Goal: Task Accomplishment & Management: Manage account settings

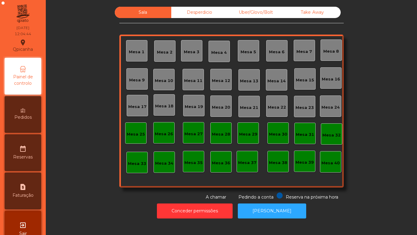
click at [165, 104] on div "Mesa 18" at bounding box center [164, 106] width 18 height 6
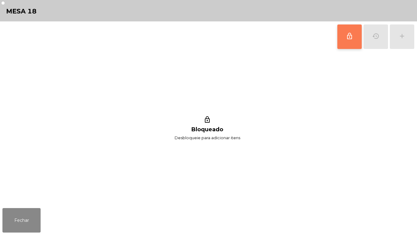
click at [349, 35] on span "lock_outline" at bounding box center [349, 35] width 7 height 7
click at [400, 32] on div "add" at bounding box center [402, 35] width 7 height 7
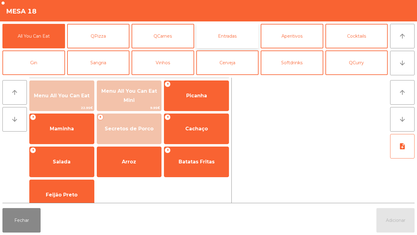
click at [227, 36] on button "Entradas" at bounding box center [227, 36] width 63 height 24
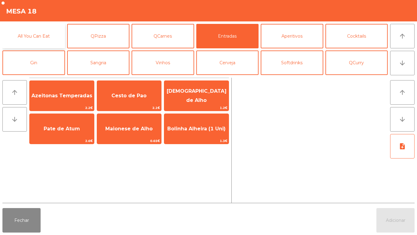
click at [41, 37] on button "All You Can Eat" at bounding box center [33, 36] width 63 height 24
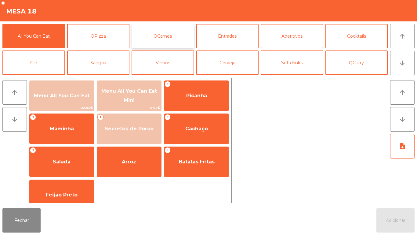
click at [164, 37] on button "QCarnes" at bounding box center [163, 36] width 63 height 24
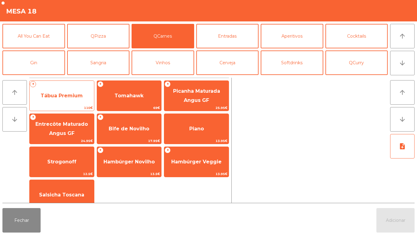
click at [72, 95] on span "Tábua Premium" at bounding box center [62, 96] width 42 height 6
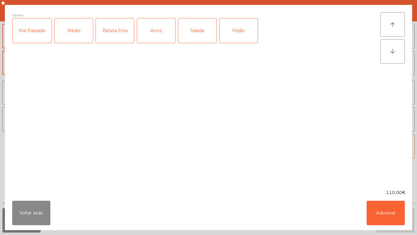
click at [38, 34] on div "Mal Passado" at bounding box center [32, 30] width 39 height 24
click at [122, 32] on div "Batata Frita" at bounding box center [115, 30] width 38 height 24
click at [160, 31] on div "Arroz" at bounding box center [156, 30] width 38 height 24
click at [239, 28] on div "Feijão" at bounding box center [239, 30] width 38 height 24
click at [384, 204] on button "Adicionar" at bounding box center [386, 212] width 38 height 24
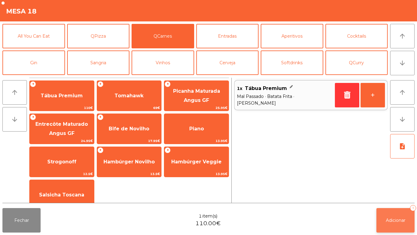
click at [393, 214] on button "Adicionar 1" at bounding box center [396, 220] width 38 height 24
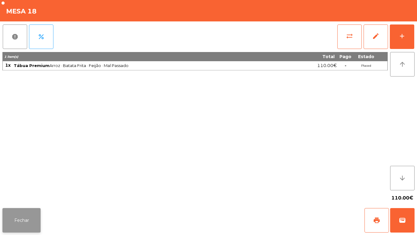
click at [22, 218] on button "Fechar" at bounding box center [21, 220] width 38 height 24
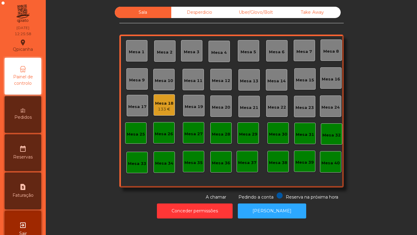
click at [188, 51] on div "Mesa 3" at bounding box center [192, 52] width 16 height 6
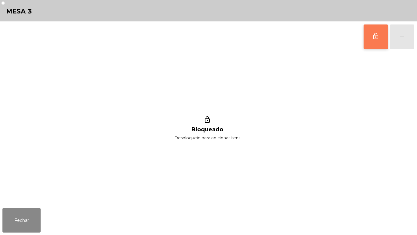
click at [366, 35] on button "lock_outline" at bounding box center [376, 36] width 24 height 24
click at [26, 214] on button "Fechar" at bounding box center [21, 220] width 38 height 24
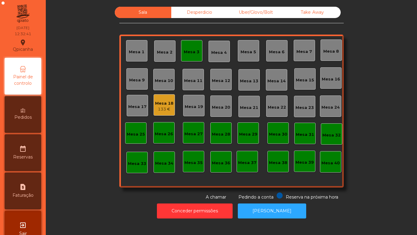
click at [187, 49] on div "Mesa 3" at bounding box center [192, 52] width 16 height 6
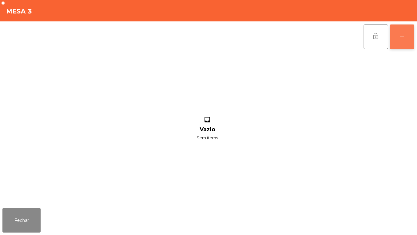
click at [400, 31] on button "add" at bounding box center [402, 36] width 24 height 24
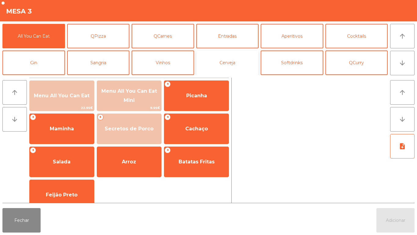
click at [236, 64] on button "Cerveja" at bounding box center [227, 62] width 63 height 24
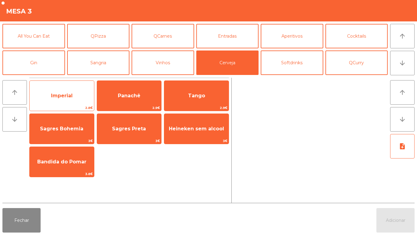
click at [76, 95] on span "Imperial" at bounding box center [62, 95] width 64 height 16
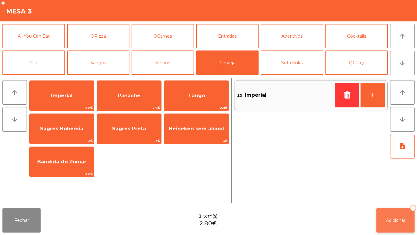
click at [397, 219] on span "Adicionar" at bounding box center [396, 219] width 20 height 5
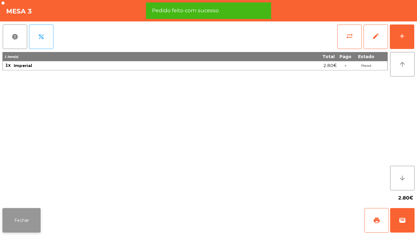
click at [22, 216] on button "Fechar" at bounding box center [21, 220] width 38 height 24
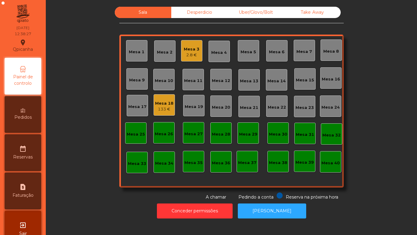
click at [190, 50] on div "Mesa 3" at bounding box center [192, 49] width 16 height 6
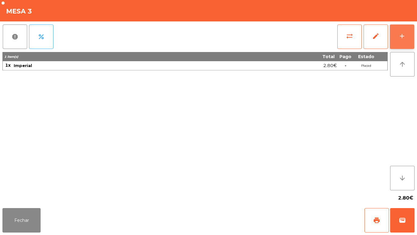
click at [403, 30] on button "add" at bounding box center [402, 36] width 24 height 24
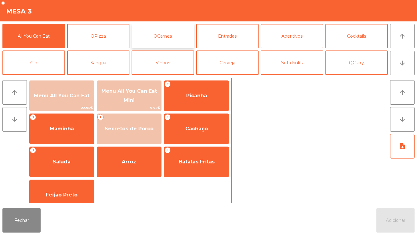
click at [163, 41] on button "QCarnes" at bounding box center [163, 36] width 63 height 24
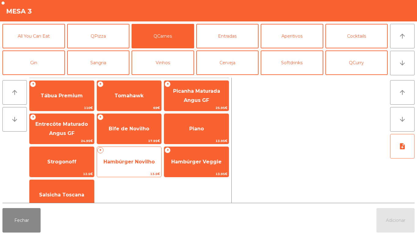
click at [125, 158] on span "Hambúrger Novilho" at bounding box center [129, 161] width 64 height 16
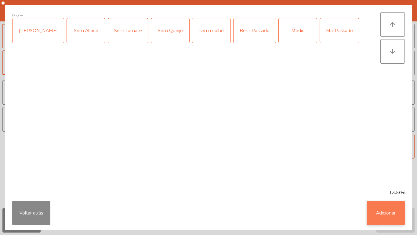
click at [382, 213] on button "Adicionar" at bounding box center [386, 212] width 38 height 24
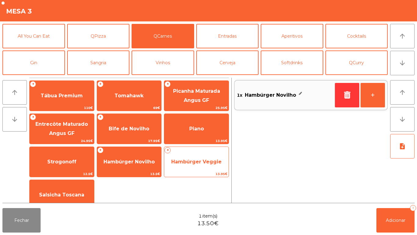
click at [188, 161] on span "Hambúrger Veggie" at bounding box center [196, 162] width 50 height 6
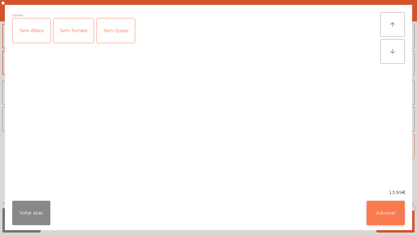
click at [381, 218] on button "Adicionar" at bounding box center [386, 212] width 38 height 24
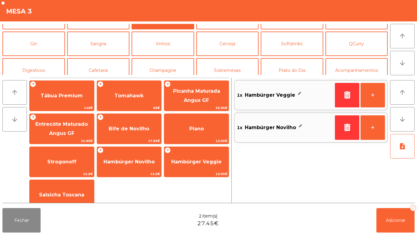
scroll to position [24, 0]
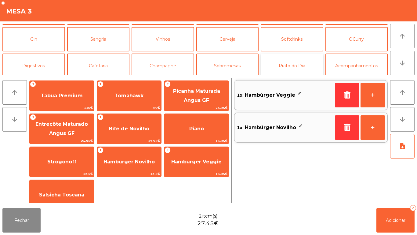
click at [293, 69] on button "Prato do Dia" at bounding box center [292, 65] width 63 height 24
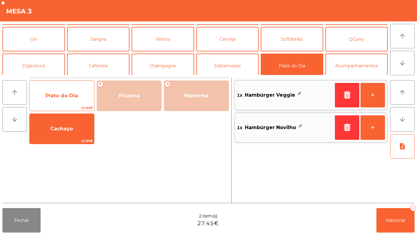
click at [74, 99] on span "Prato do Dia" at bounding box center [62, 95] width 64 height 16
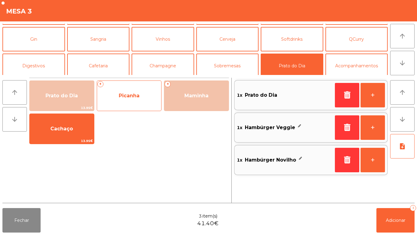
click at [134, 103] on span "Picanha" at bounding box center [129, 95] width 64 height 16
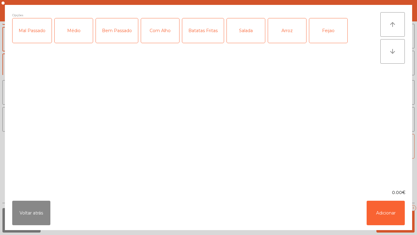
click at [78, 38] on div "Médio" at bounding box center [74, 30] width 38 height 24
click at [163, 35] on div "Com Alho" at bounding box center [160, 30] width 38 height 24
click at [202, 40] on div "Batatas Fritas" at bounding box center [203, 30] width 42 height 24
click at [283, 35] on div "Arroz" at bounding box center [287, 30] width 38 height 24
click at [329, 32] on div "Feijao" at bounding box center [328, 30] width 38 height 24
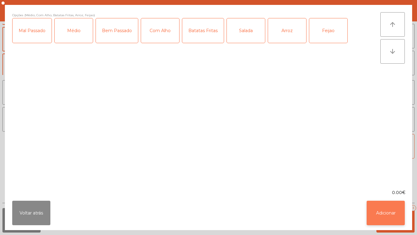
click at [383, 210] on button "Adicionar" at bounding box center [386, 212] width 38 height 24
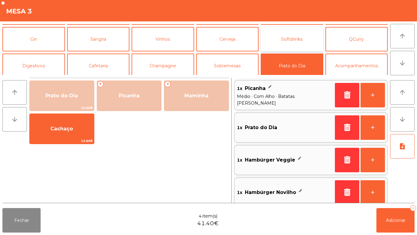
click at [282, 41] on button "Softdrinks" at bounding box center [292, 39] width 63 height 24
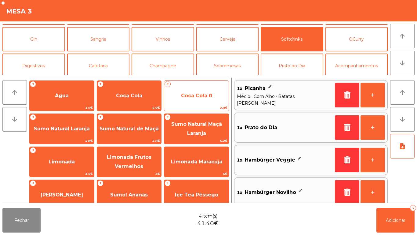
click at [188, 97] on span "Coca Cola 0" at bounding box center [196, 96] width 31 height 6
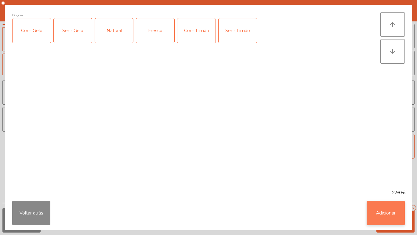
click at [383, 209] on button "Adicionar" at bounding box center [386, 212] width 38 height 24
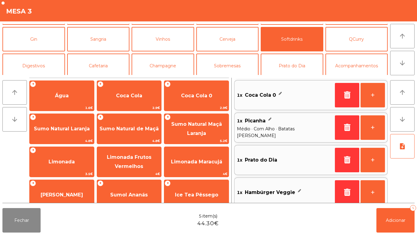
scroll to position [2, 0]
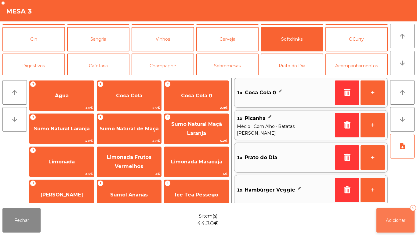
click at [395, 219] on span "Adicionar" at bounding box center [396, 219] width 20 height 5
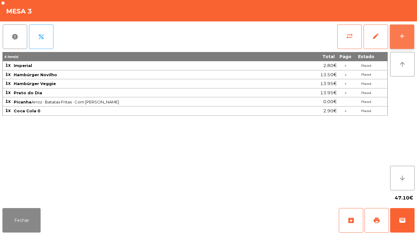
click at [393, 31] on button "add" at bounding box center [402, 36] width 24 height 24
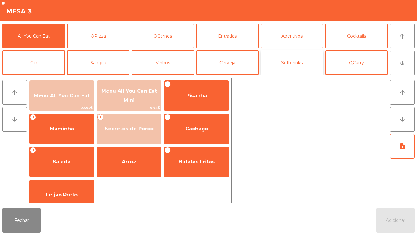
click at [285, 63] on button "Softdrinks" at bounding box center [292, 62] width 63 height 24
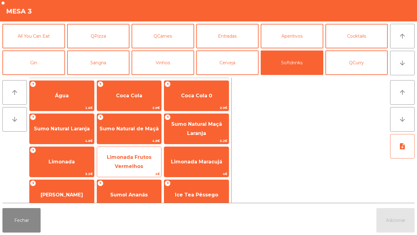
click at [130, 159] on span "Limonada Frutos Vermelhos" at bounding box center [129, 161] width 45 height 15
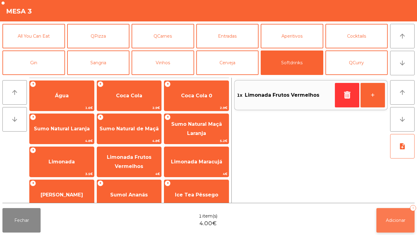
click at [396, 216] on button "Adicionar 1" at bounding box center [396, 220] width 38 height 24
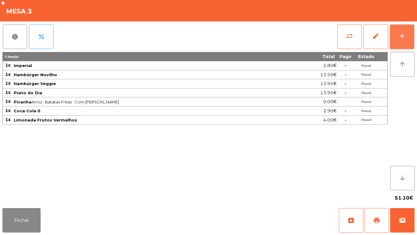
click at [396, 31] on button "add" at bounding box center [402, 36] width 24 height 24
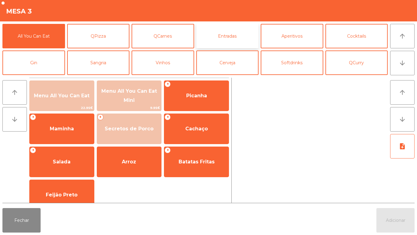
click at [221, 39] on button "Entradas" at bounding box center [227, 36] width 63 height 24
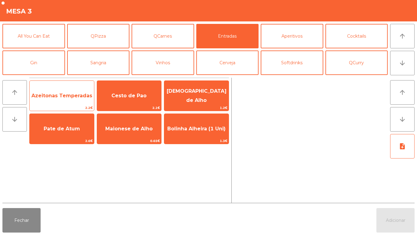
click at [73, 97] on span "Azeitonas Temperadas" at bounding box center [61, 96] width 61 height 6
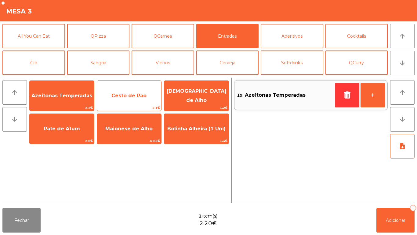
click at [125, 101] on span "Cesto de Pao" at bounding box center [129, 95] width 64 height 16
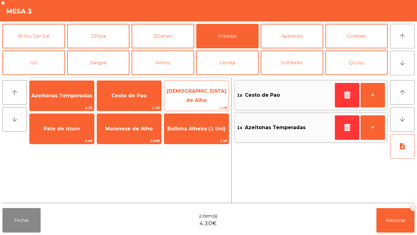
click at [194, 99] on span "[DEMOGRAPHIC_DATA] de Alho" at bounding box center [196, 96] width 64 height 26
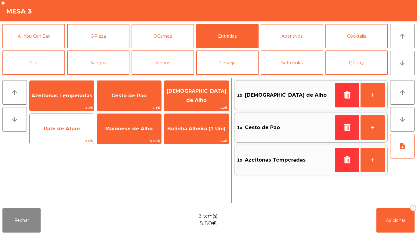
click at [70, 133] on span "Pate de Atum" at bounding box center [62, 128] width 64 height 16
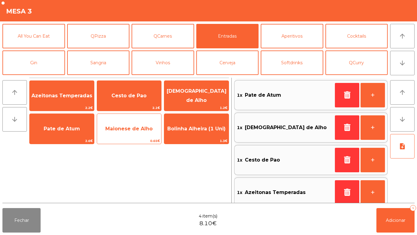
click at [126, 140] on span "0.65€" at bounding box center [129, 141] width 64 height 6
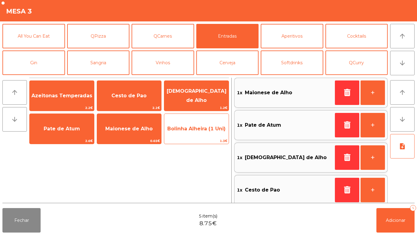
click at [200, 137] on span "Bolinha Alheira (1 Uni)" at bounding box center [196, 128] width 64 height 16
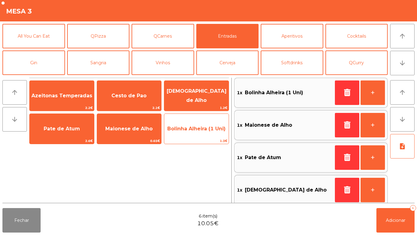
click at [207, 132] on span "Bolinha Alheira (1 Uni)" at bounding box center [196, 128] width 64 height 16
click at [193, 123] on span "Bolinha Alheira (1 Uni)" at bounding box center [196, 128] width 64 height 16
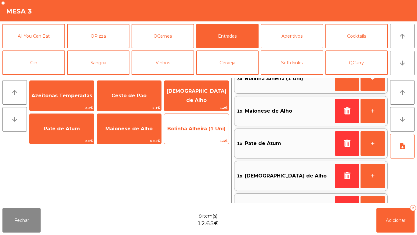
scroll to position [0, 0]
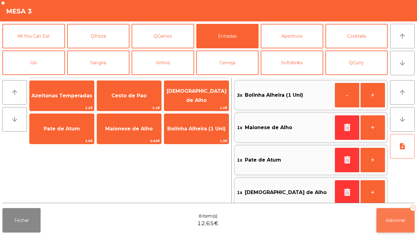
click at [398, 214] on button "Adicionar 8" at bounding box center [396, 220] width 38 height 24
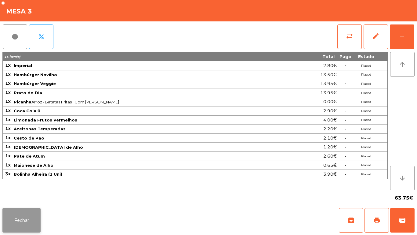
click at [27, 208] on button "Fechar" at bounding box center [21, 220] width 38 height 24
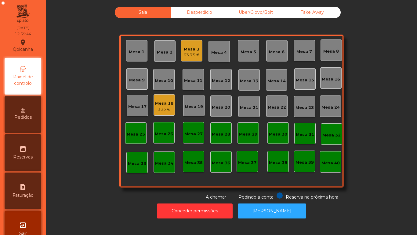
click at [162, 53] on div "Mesa 2" at bounding box center [165, 52] width 16 height 6
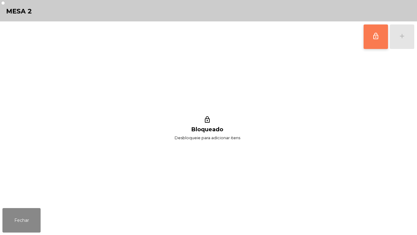
click at [370, 35] on button "lock_outline" at bounding box center [376, 36] width 24 height 24
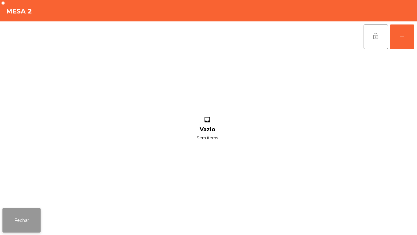
click at [22, 214] on button "Fechar" at bounding box center [21, 220] width 38 height 24
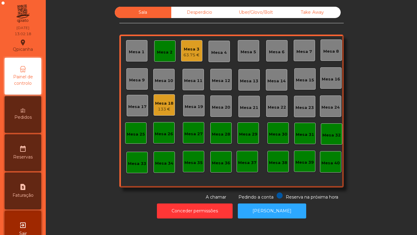
click at [156, 60] on div "Mesa 2" at bounding box center [164, 50] width 21 height 21
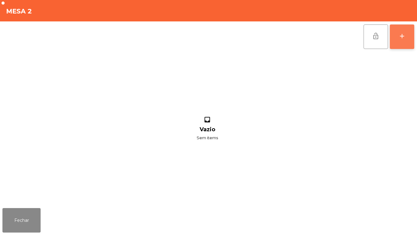
click at [396, 35] on button "add" at bounding box center [402, 36] width 24 height 24
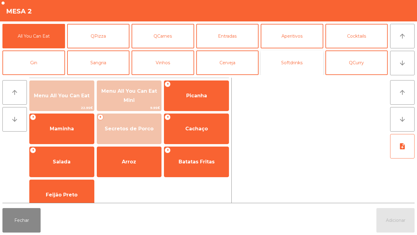
click at [291, 65] on button "Softdrinks" at bounding box center [292, 62] width 63 height 24
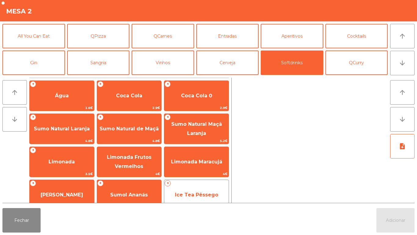
click at [188, 191] on span "Ice Tea Pêssego" at bounding box center [196, 194] width 64 height 16
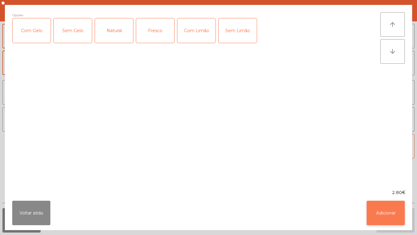
click at [380, 220] on button "Adicionar" at bounding box center [386, 212] width 38 height 24
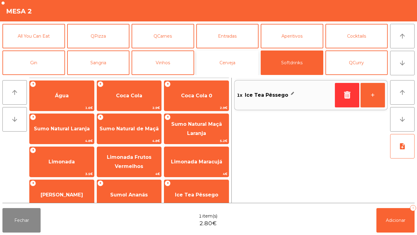
click at [227, 67] on button "Cerveja" at bounding box center [227, 62] width 63 height 24
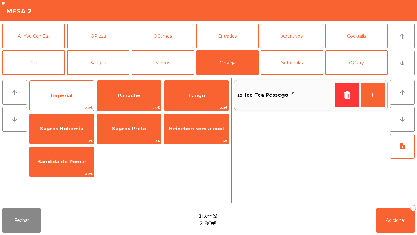
click at [69, 93] on span "Imperial" at bounding box center [62, 96] width 22 height 6
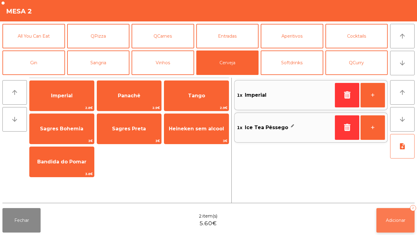
click at [395, 228] on button "Adicionar 2" at bounding box center [396, 220] width 38 height 24
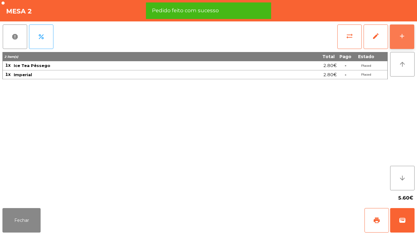
click at [399, 38] on div "add" at bounding box center [402, 35] width 7 height 7
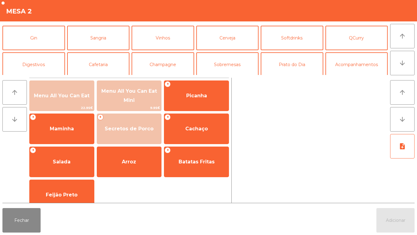
scroll to position [35, 0]
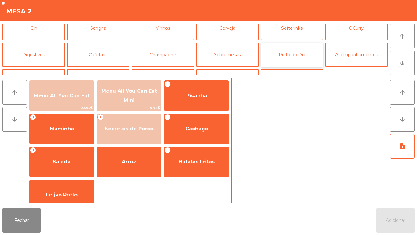
click at [289, 55] on button "Prato do Dia" at bounding box center [292, 54] width 63 height 24
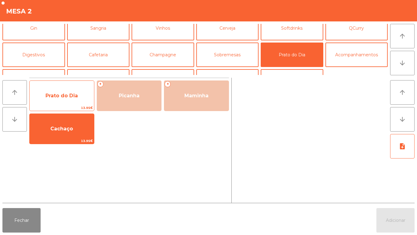
click at [62, 95] on span "Prato do Dia" at bounding box center [62, 96] width 32 height 6
click at [60, 91] on span "Prato do Dia" at bounding box center [62, 95] width 64 height 16
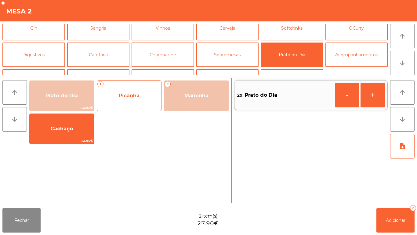
click at [135, 103] on span "Picanha" at bounding box center [129, 95] width 64 height 16
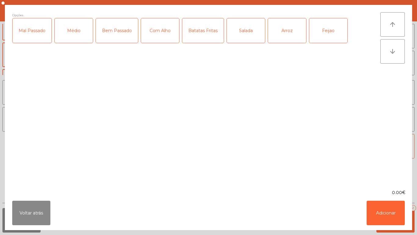
click at [71, 38] on div "Médio" at bounding box center [74, 30] width 38 height 24
click at [27, 36] on div "Mal Passado" at bounding box center [32, 30] width 39 height 24
click at [160, 36] on div "Com Alho" at bounding box center [160, 30] width 38 height 24
click at [206, 39] on div "Batatas Fritas" at bounding box center [203, 30] width 42 height 24
click at [280, 32] on div "Arroz" at bounding box center [287, 30] width 38 height 24
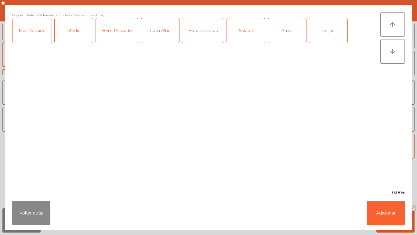
click at [321, 31] on div "Feijao" at bounding box center [328, 30] width 38 height 24
click at [384, 211] on button "Adicionar" at bounding box center [386, 212] width 38 height 24
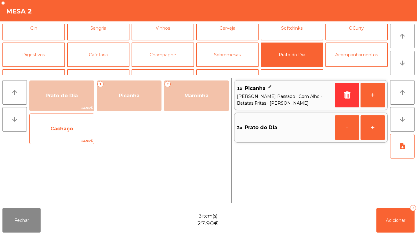
click at [64, 126] on span "Cachaço" at bounding box center [61, 129] width 23 height 6
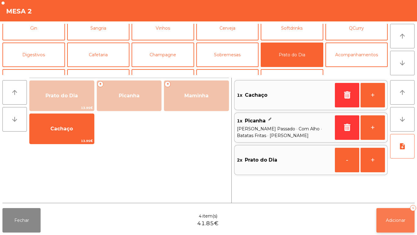
click at [390, 214] on button "Adicionar 4" at bounding box center [396, 220] width 38 height 24
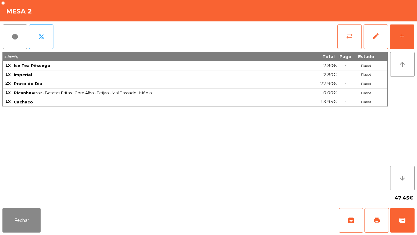
click at [344, 35] on button "sync_alt" at bounding box center [350, 36] width 24 height 24
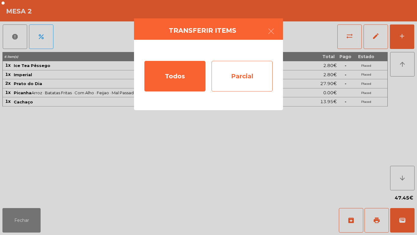
click at [246, 76] on div "Parcial" at bounding box center [242, 76] width 61 height 31
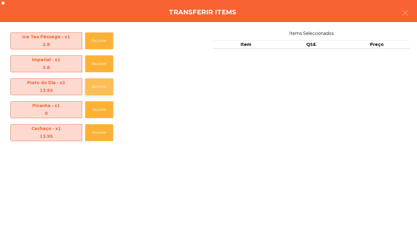
click at [104, 87] on button "Escolher" at bounding box center [99, 86] width 28 height 17
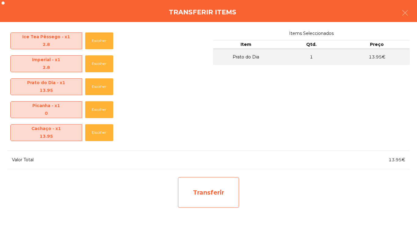
click at [204, 188] on div "Transferir" at bounding box center [208, 192] width 61 height 31
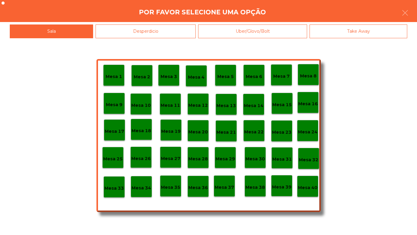
click at [151, 30] on div "Desperdicio" at bounding box center [146, 31] width 100 height 14
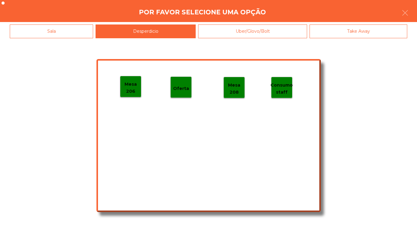
click at [134, 86] on p "Mesa 206" at bounding box center [130, 88] width 21 height 14
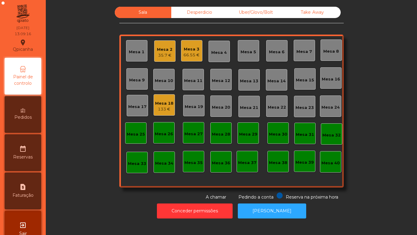
click at [128, 45] on div "Mesa 1" at bounding box center [136, 50] width 21 height 21
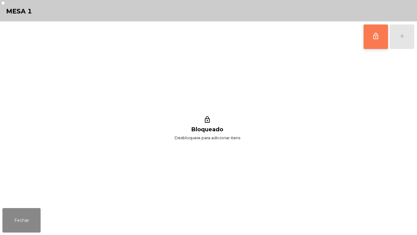
click at [365, 38] on button "lock_outline" at bounding box center [376, 36] width 24 height 24
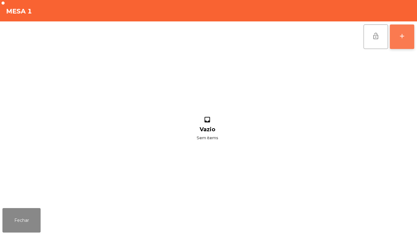
click at [401, 35] on div "add" at bounding box center [402, 35] width 7 height 7
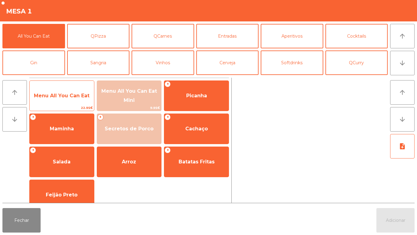
click at [64, 96] on span "Menu All You Can Eat" at bounding box center [62, 96] width 56 height 6
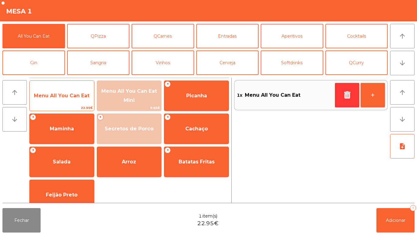
click at [64, 96] on span "Menu All You Can Eat" at bounding box center [62, 96] width 56 height 6
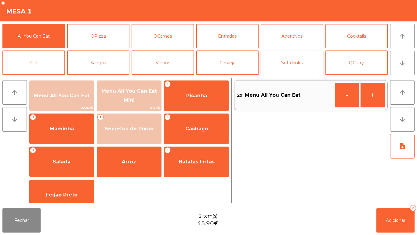
click at [291, 60] on button "Softdrinks" at bounding box center [292, 62] width 63 height 24
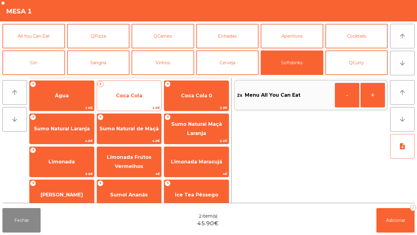
click at [124, 95] on span "Coca Cola" at bounding box center [129, 96] width 26 height 6
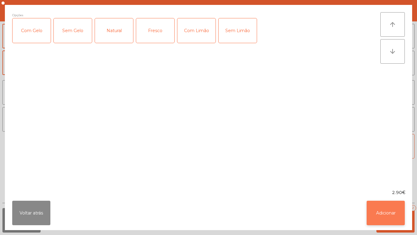
click at [384, 209] on button "Adicionar" at bounding box center [386, 212] width 38 height 24
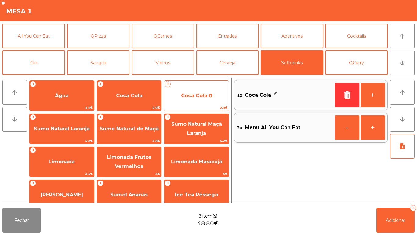
click at [196, 91] on span "Coca Cola 0" at bounding box center [196, 95] width 64 height 16
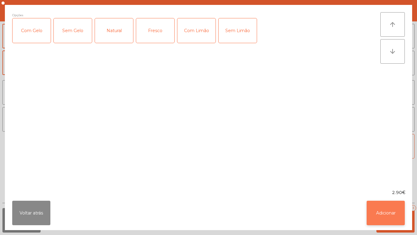
click at [391, 214] on button "Adicionar" at bounding box center [386, 212] width 38 height 24
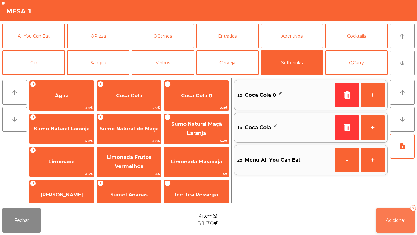
click at [398, 218] on span "Adicionar" at bounding box center [396, 219] width 20 height 5
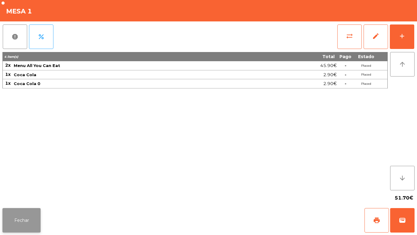
click at [29, 219] on button "Fechar" at bounding box center [21, 220] width 38 height 24
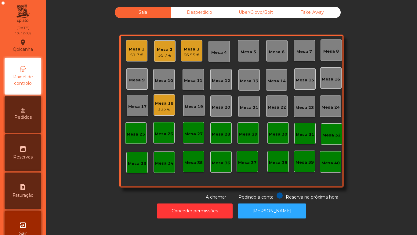
click at [137, 60] on div "Mesa 1 51.7 €" at bounding box center [136, 50] width 21 height 21
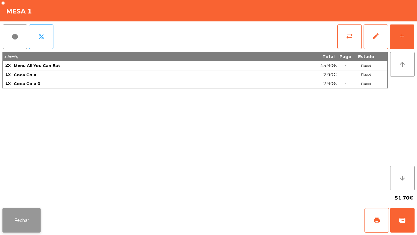
click at [28, 225] on button "Fechar" at bounding box center [21, 220] width 38 height 24
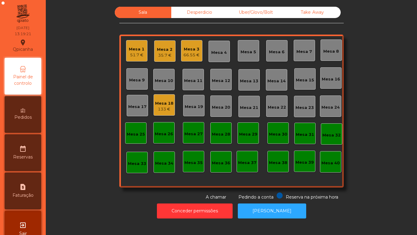
click at [129, 79] on div "Mesa 9" at bounding box center [137, 80] width 16 height 6
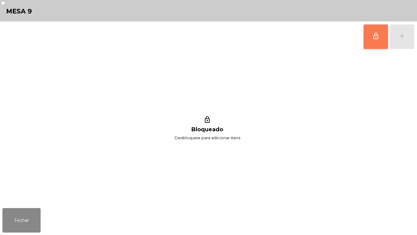
click at [372, 36] on span "lock_outline" at bounding box center [375, 35] width 7 height 7
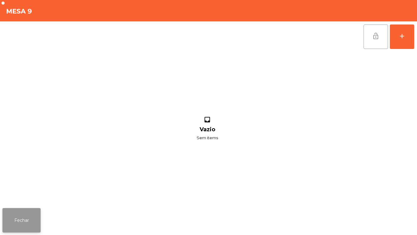
click at [25, 216] on button "Fechar" at bounding box center [21, 220] width 38 height 24
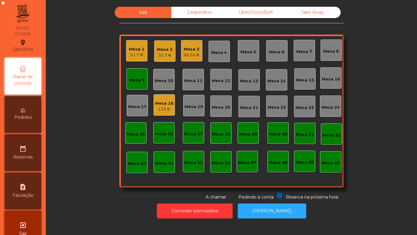
click at [129, 56] on div "51.7 €" at bounding box center [137, 55] width 16 height 6
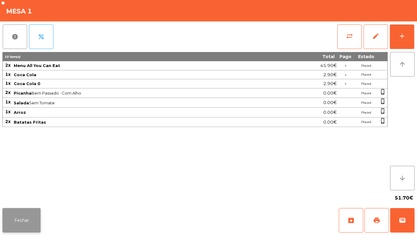
click at [26, 225] on button "Fechar" at bounding box center [21, 220] width 38 height 24
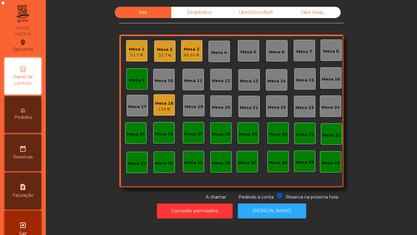
click at [135, 52] on div "51.7 €" at bounding box center [137, 55] width 16 height 6
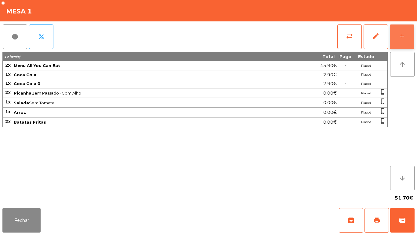
click at [400, 36] on div "add" at bounding box center [402, 35] width 7 height 7
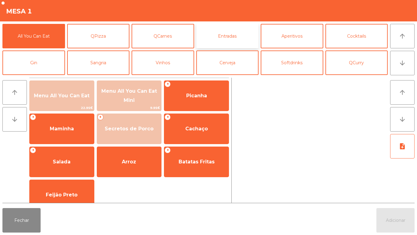
click at [229, 40] on button "Entradas" at bounding box center [227, 36] width 63 height 24
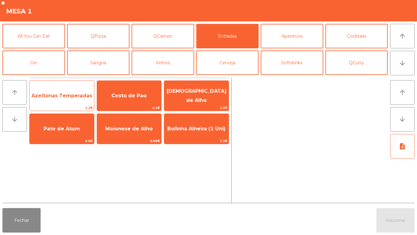
click at [66, 101] on span "Azeitonas Temperadas" at bounding box center [62, 95] width 64 height 16
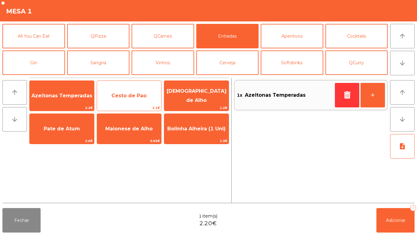
click at [131, 97] on span "Cesto de Pao" at bounding box center [128, 96] width 35 height 6
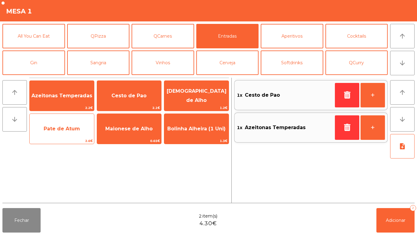
click at [71, 128] on span "Pate de Atum" at bounding box center [62, 129] width 36 height 6
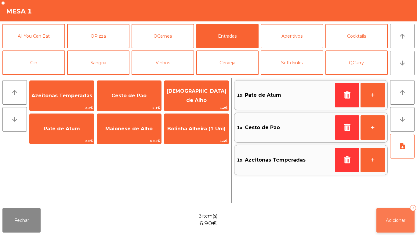
click at [393, 215] on button "Adicionar 3" at bounding box center [396, 220] width 38 height 24
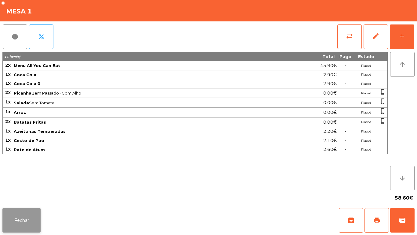
click at [28, 221] on button "Fechar" at bounding box center [21, 220] width 38 height 24
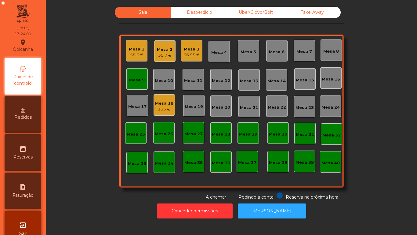
click at [133, 78] on div "Mesa 9" at bounding box center [137, 80] width 16 height 6
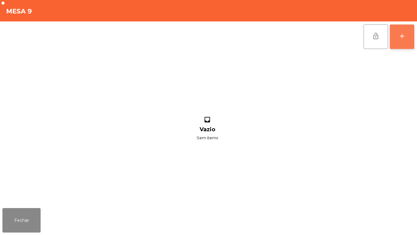
click at [407, 31] on button "add" at bounding box center [402, 36] width 24 height 24
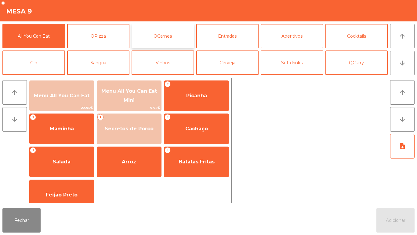
click at [171, 34] on button "QCarnes" at bounding box center [163, 36] width 63 height 24
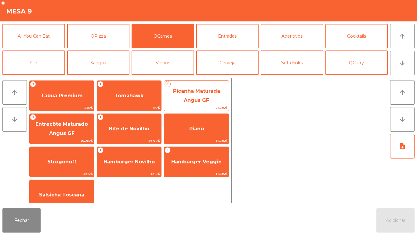
click at [190, 95] on span "Picanha Maturada Angus GF" at bounding box center [196, 96] width 64 height 26
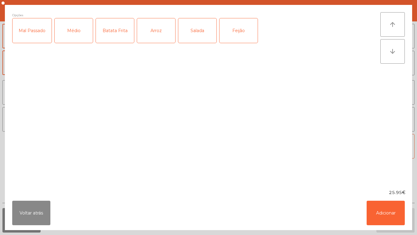
click at [72, 29] on div "Médio" at bounding box center [74, 30] width 38 height 24
click at [380, 210] on button "Adicionar" at bounding box center [386, 212] width 38 height 24
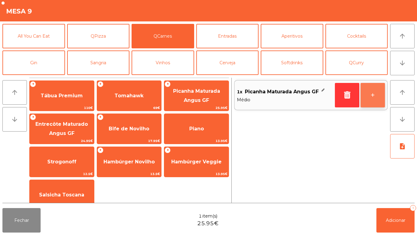
click at [368, 91] on button "+" at bounding box center [373, 95] width 24 height 24
click at [367, 89] on button "+" at bounding box center [373, 95] width 24 height 24
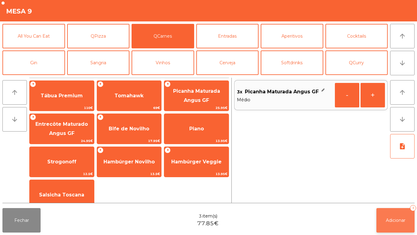
click at [395, 216] on button "Adicionar 3" at bounding box center [396, 220] width 38 height 24
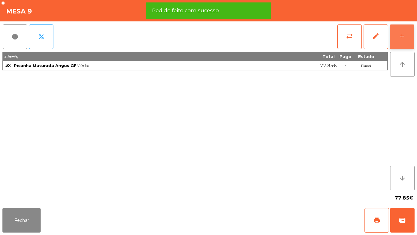
click at [398, 35] on button "add" at bounding box center [402, 36] width 24 height 24
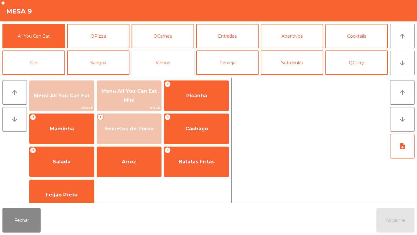
click at [170, 70] on button "Vinhos" at bounding box center [163, 62] width 63 height 24
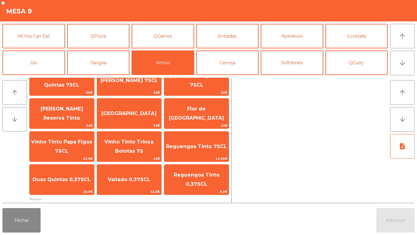
scroll to position [37, 0]
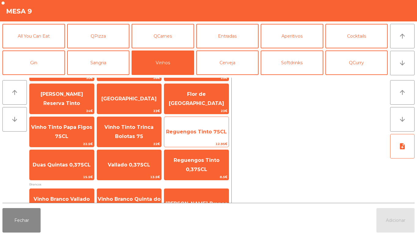
click at [193, 132] on span "Reguengos Tinto 75CL" at bounding box center [196, 132] width 61 height 6
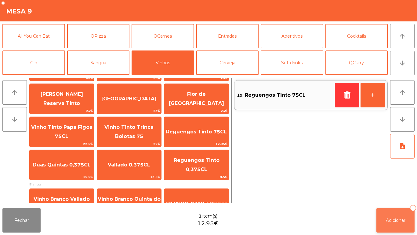
click at [397, 217] on span "Adicionar" at bounding box center [396, 219] width 20 height 5
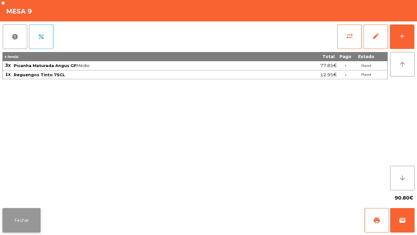
click at [29, 219] on button "Fechar" at bounding box center [21, 220] width 38 height 24
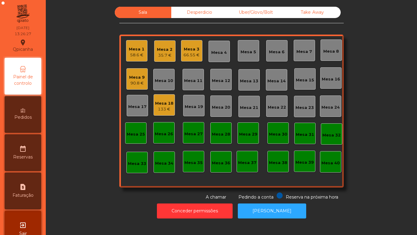
click at [192, 51] on div "Mesa 3" at bounding box center [192, 49] width 16 height 6
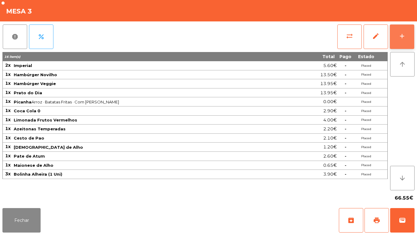
click at [400, 34] on div "add" at bounding box center [402, 35] width 7 height 7
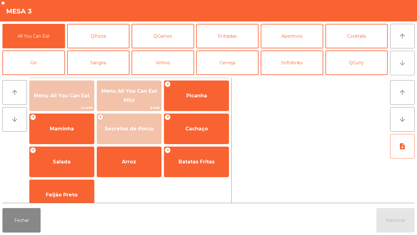
click at [402, 67] on button "arrow_downward" at bounding box center [402, 63] width 24 height 24
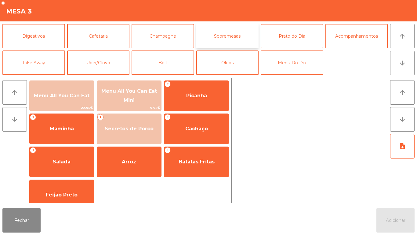
click at [225, 34] on button "Sobremesas" at bounding box center [227, 36] width 63 height 24
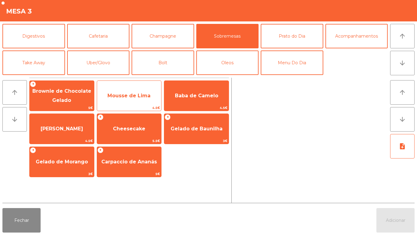
click at [134, 94] on span "Mousse de Lima" at bounding box center [129, 96] width 43 height 6
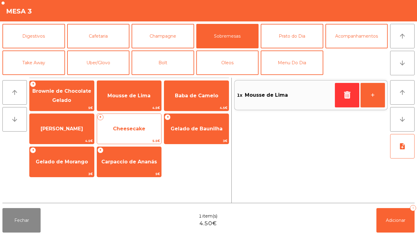
click at [134, 129] on span "Cheesecake" at bounding box center [129, 129] width 32 height 6
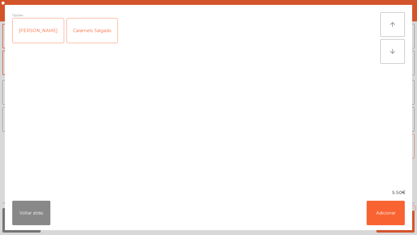
click at [41, 28] on div "Frutos Vermelhos" at bounding box center [38, 30] width 51 height 24
click at [382, 207] on button "Adicionar" at bounding box center [386, 212] width 38 height 24
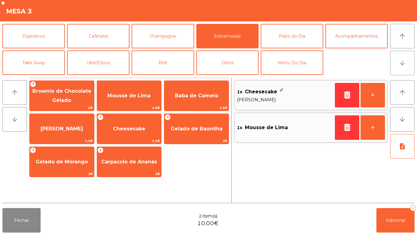
click at [401, 71] on button "arrow_downward" at bounding box center [402, 63] width 24 height 24
click at [93, 37] on button "Cafetaria" at bounding box center [98, 36] width 63 height 24
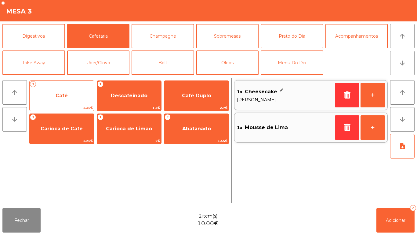
click at [67, 93] on span "Café" at bounding box center [62, 96] width 12 height 6
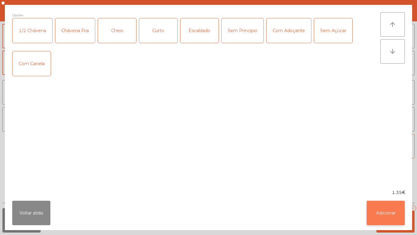
click at [383, 208] on button "Adicionar" at bounding box center [386, 212] width 38 height 24
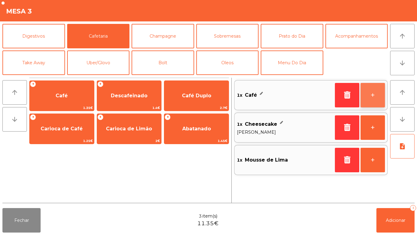
click at [370, 94] on button "+" at bounding box center [373, 95] width 24 height 24
click at [372, 93] on button "+" at bounding box center [373, 95] width 24 height 24
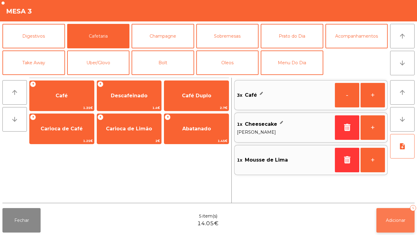
click at [397, 217] on span "Adicionar" at bounding box center [396, 219] width 20 height 5
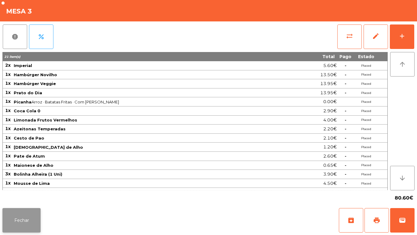
click at [23, 216] on button "Fechar" at bounding box center [21, 220] width 38 height 24
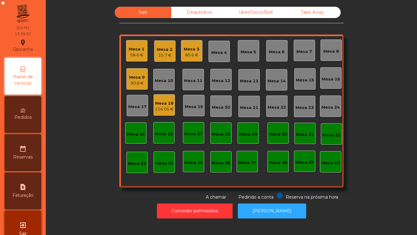
click at [129, 83] on div "90.8 €" at bounding box center [137, 83] width 16 height 6
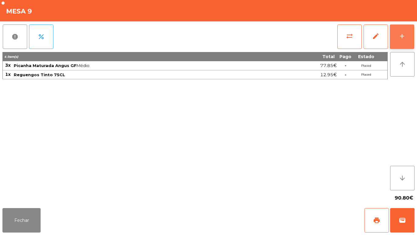
click at [396, 38] on button "add" at bounding box center [402, 36] width 24 height 24
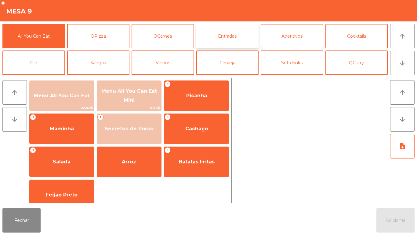
click at [218, 41] on button "Entradas" at bounding box center [227, 36] width 63 height 24
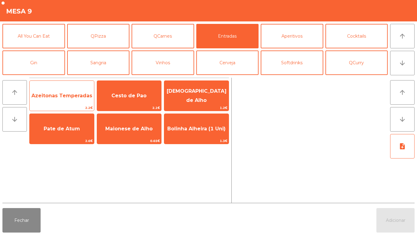
click at [71, 102] on span "Azeitonas Temperadas" at bounding box center [62, 95] width 64 height 16
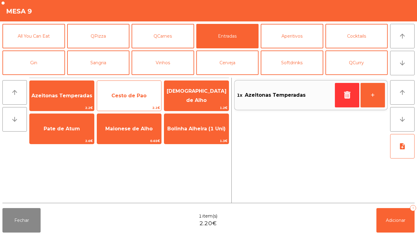
click at [117, 97] on span "Cesto de Pao" at bounding box center [128, 96] width 35 height 6
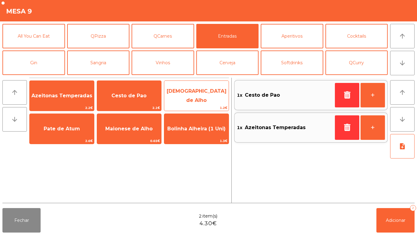
click at [183, 95] on span "[DEMOGRAPHIC_DATA] de Alho" at bounding box center [197, 95] width 60 height 15
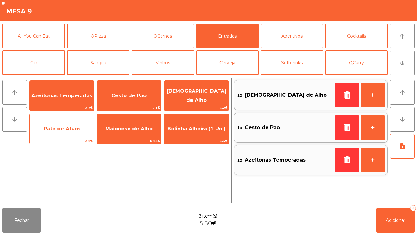
click at [65, 131] on span "Pate de Atum" at bounding box center [62, 128] width 64 height 16
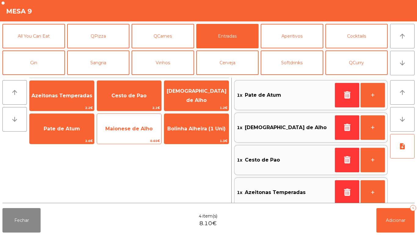
click at [119, 129] on span "Maionese de Alho" at bounding box center [128, 129] width 47 height 6
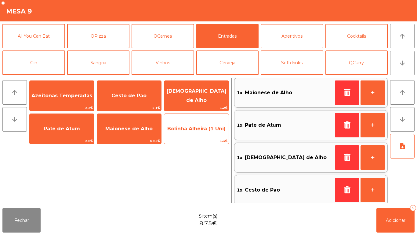
click at [180, 134] on span "Bolinha Alheira (1 Uni)" at bounding box center [196, 128] width 64 height 16
click at [187, 132] on span "Bolinha Alheira (1 Uni)" at bounding box center [196, 128] width 64 height 16
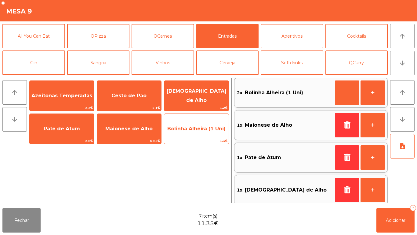
click at [184, 137] on span "Bolinha Alheira (1 Uni)" at bounding box center [196, 128] width 64 height 16
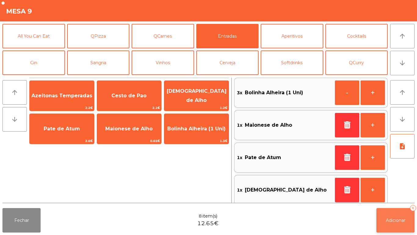
click at [396, 218] on span "Adicionar" at bounding box center [396, 219] width 20 height 5
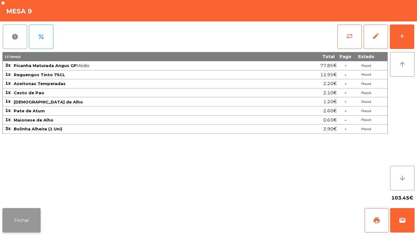
click at [23, 227] on button "Fechar" at bounding box center [21, 220] width 38 height 24
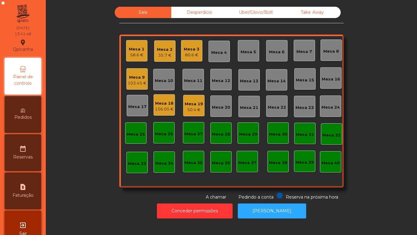
click at [159, 46] on div "Mesa 2" at bounding box center [165, 49] width 16 height 6
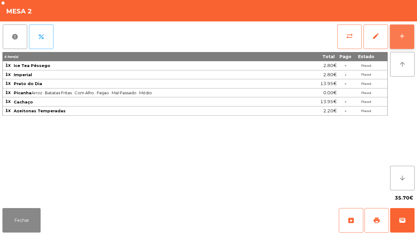
click at [394, 41] on button "add" at bounding box center [402, 36] width 24 height 24
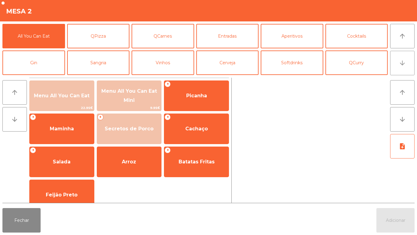
click at [398, 64] on button "arrow_downward" at bounding box center [402, 63] width 24 height 24
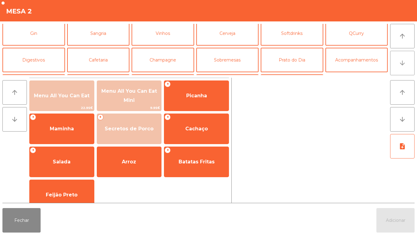
scroll to position [53, 0]
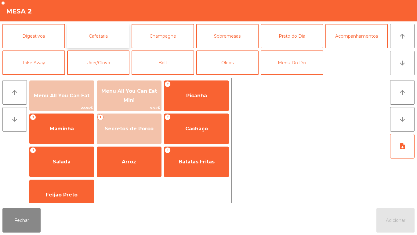
click at [106, 37] on button "Cafetaria" at bounding box center [98, 36] width 63 height 24
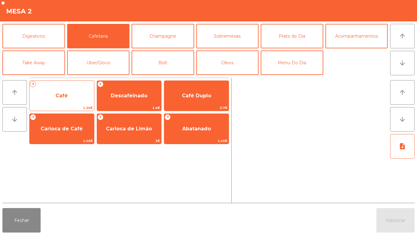
click at [61, 93] on span "Café" at bounding box center [62, 96] width 12 height 6
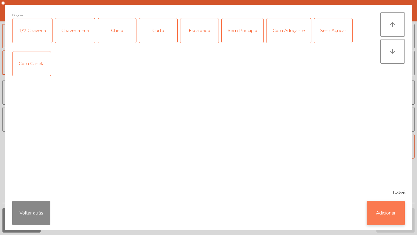
click at [378, 205] on button "Adicionar" at bounding box center [386, 212] width 38 height 24
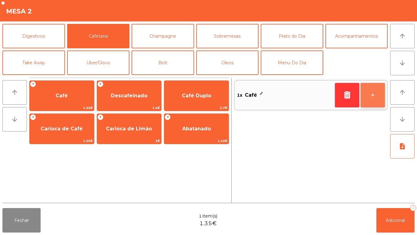
click at [367, 92] on button "+" at bounding box center [373, 95] width 24 height 24
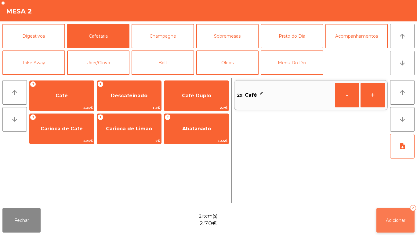
click at [397, 217] on span "Adicionar" at bounding box center [396, 219] width 20 height 5
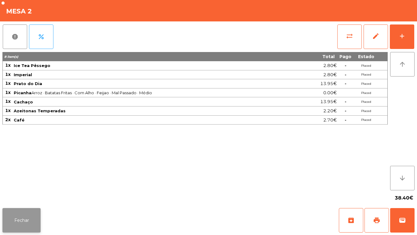
click at [19, 212] on button "Fechar" at bounding box center [21, 220] width 38 height 24
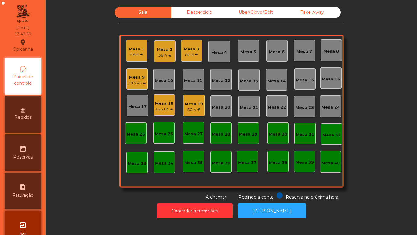
click at [192, 56] on div "80.6 €" at bounding box center [192, 55] width 16 height 6
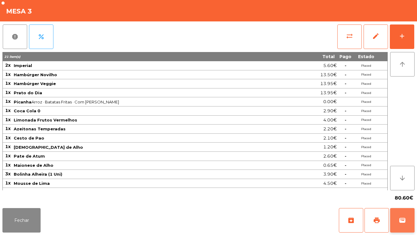
click at [400, 217] on span "wallet" at bounding box center [402, 219] width 7 height 7
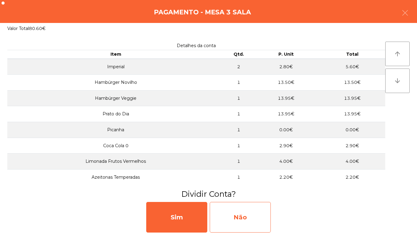
click at [251, 219] on div "Não" at bounding box center [240, 217] width 61 height 31
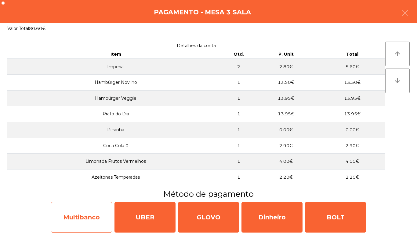
click at [90, 216] on div "Multibanco" at bounding box center [81, 217] width 61 height 31
select select "**"
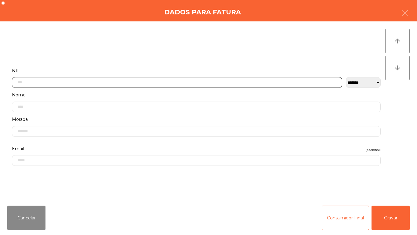
click at [62, 83] on input "text" at bounding box center [177, 82] width 331 height 11
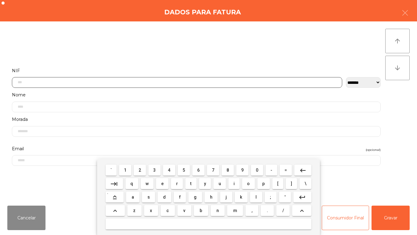
scroll to position [37, 0]
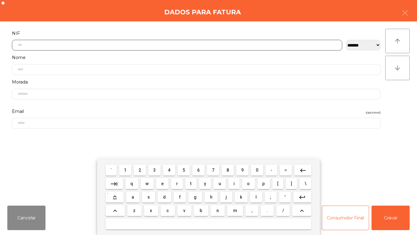
click at [126, 170] on span "1" at bounding box center [125, 169] width 2 height 5
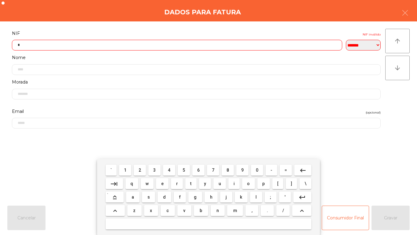
click at [257, 170] on span "0" at bounding box center [257, 169] width 2 height 5
click at [155, 170] on span "3" at bounding box center [154, 169] width 2 height 5
click at [169, 170] on span "4" at bounding box center [169, 169] width 2 height 5
click at [140, 170] on span "2" at bounding box center [140, 169] width 2 height 5
click at [213, 170] on span "7" at bounding box center [213, 169] width 2 height 5
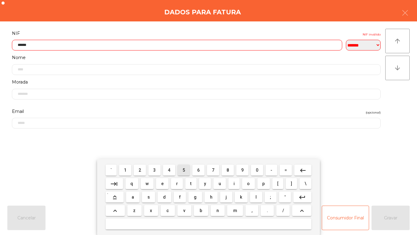
click at [184, 170] on span "5" at bounding box center [184, 169] width 2 height 5
click at [213, 168] on span "7" at bounding box center [213, 169] width 2 height 5
click at [256, 168] on span "0" at bounding box center [257, 169] width 2 height 5
type input "*********"
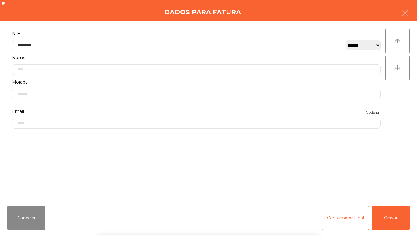
click at [389, 214] on div "` 1 2 3 4 5 6 7 8 9 0 - = keyboard_backspace keyboard_tab q w e r t y u i o p […" at bounding box center [208, 197] width 417 height 76
click at [389, 213] on button "Gravar" at bounding box center [391, 217] width 38 height 24
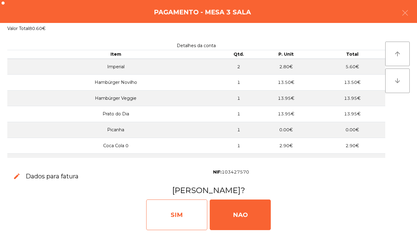
click at [175, 214] on div "SIM" at bounding box center [176, 214] width 61 height 31
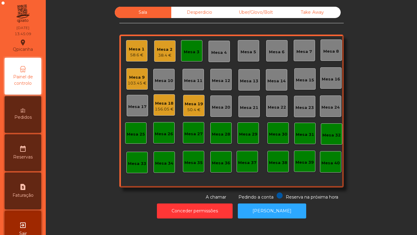
click at [160, 48] on div "Mesa 2" at bounding box center [165, 49] width 16 height 6
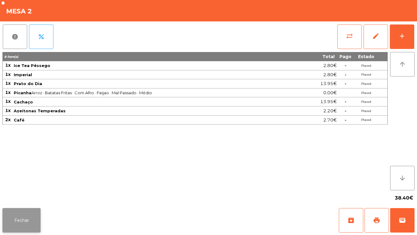
click at [22, 221] on button "Fechar" at bounding box center [21, 220] width 38 height 24
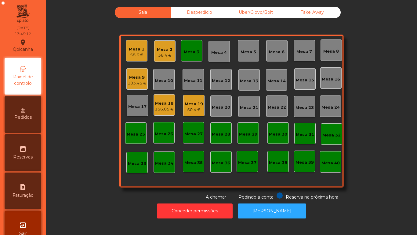
click at [189, 51] on div "Mesa 3" at bounding box center [192, 52] width 16 height 6
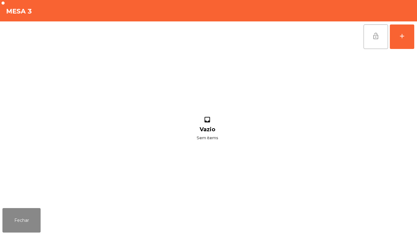
click at [371, 36] on button "lock_open" at bounding box center [376, 36] width 24 height 24
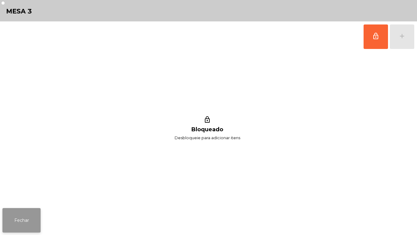
click at [27, 218] on button "Fechar" at bounding box center [21, 220] width 38 height 24
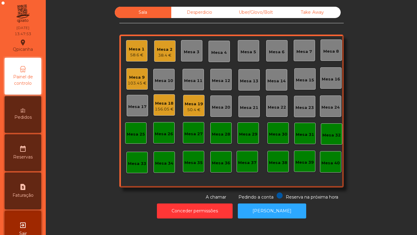
click at [193, 103] on div "Mesa 19" at bounding box center [194, 104] width 18 height 6
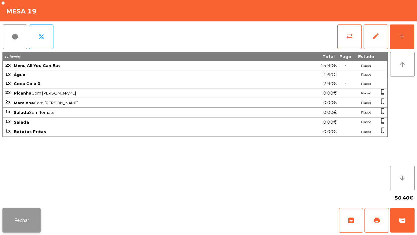
click at [16, 213] on button "Fechar" at bounding box center [21, 220] width 38 height 24
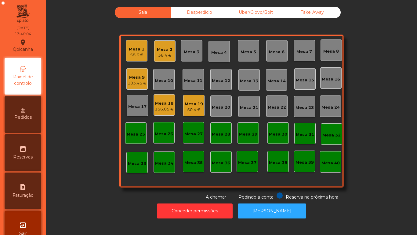
click at [135, 82] on div "103.45 €" at bounding box center [137, 83] width 19 height 6
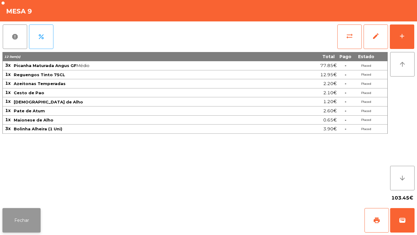
click at [20, 221] on button "Fechar" at bounding box center [21, 220] width 38 height 24
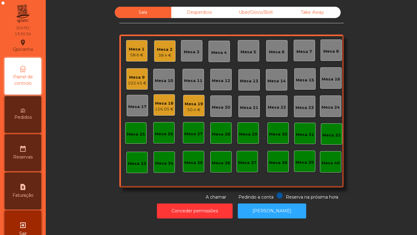
click at [193, 106] on div "Mesa 19" at bounding box center [194, 104] width 18 height 6
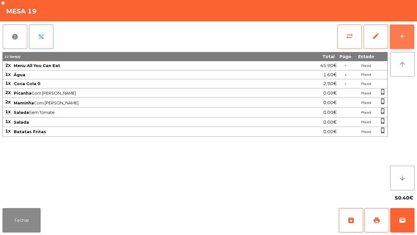
click at [397, 39] on button "add" at bounding box center [402, 36] width 24 height 24
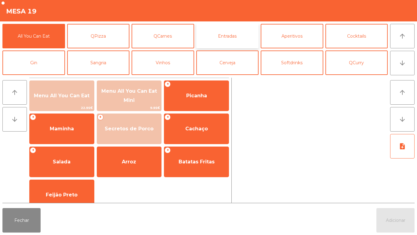
click at [231, 36] on button "Entradas" at bounding box center [227, 36] width 63 height 24
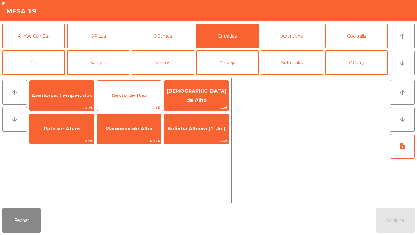
click at [132, 93] on span "Cesto de Pao" at bounding box center [128, 96] width 35 height 6
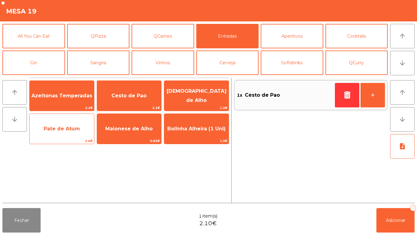
click at [68, 130] on span "Pate de Atum" at bounding box center [62, 129] width 36 height 6
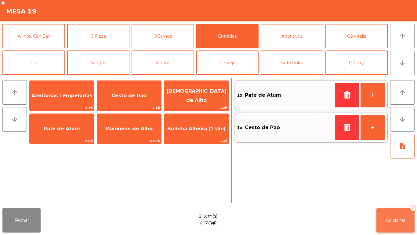
click at [401, 215] on button "Adicionar 2" at bounding box center [396, 220] width 38 height 24
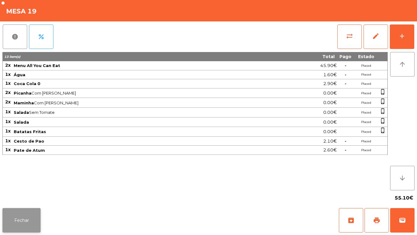
click at [22, 215] on button "Fechar" at bounding box center [21, 220] width 38 height 24
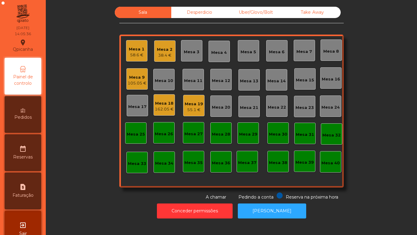
click at [159, 51] on div "Mesa 2" at bounding box center [165, 49] width 16 height 6
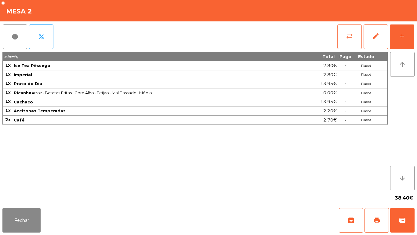
click at [347, 40] on button "sync_alt" at bounding box center [350, 36] width 24 height 24
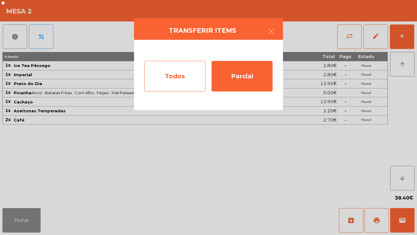
click at [161, 77] on div "Todos" at bounding box center [174, 76] width 61 height 31
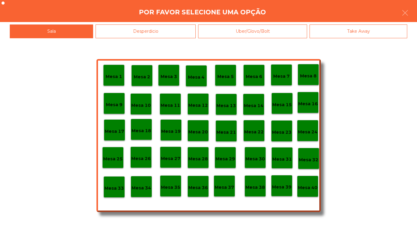
click at [307, 185] on p "Mesa 40" at bounding box center [308, 187] width 20 height 7
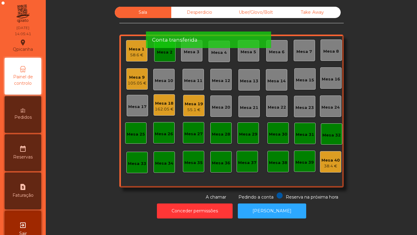
click at [162, 58] on div "Mesa 2" at bounding box center [164, 50] width 21 height 21
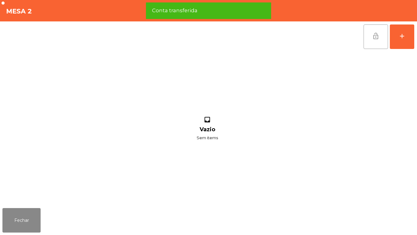
click at [375, 39] on span "lock_open" at bounding box center [375, 35] width 7 height 7
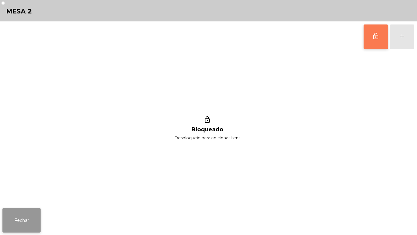
click at [35, 212] on button "Fechar" at bounding box center [21, 220] width 38 height 24
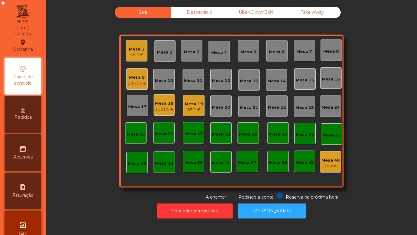
click at [159, 101] on div "Mesa 18" at bounding box center [164, 103] width 19 height 6
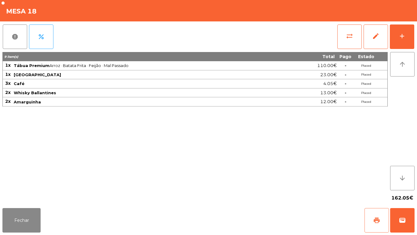
click at [371, 209] on button "print" at bounding box center [377, 220] width 24 height 24
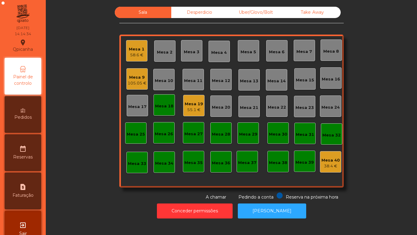
click at [133, 83] on div "105.05 €" at bounding box center [137, 83] width 19 height 6
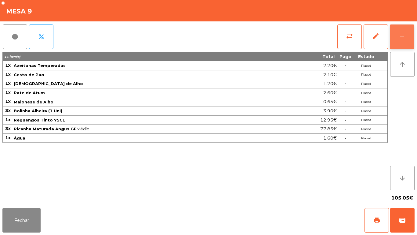
click at [396, 33] on button "add" at bounding box center [402, 36] width 24 height 24
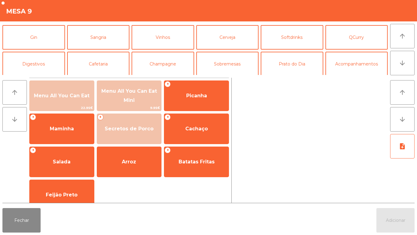
scroll to position [34, 0]
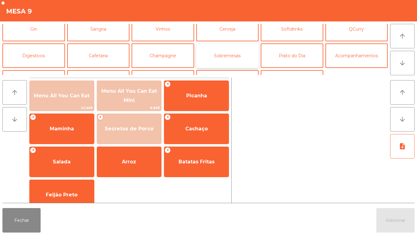
click at [234, 60] on button "Sobremesas" at bounding box center [227, 55] width 63 height 24
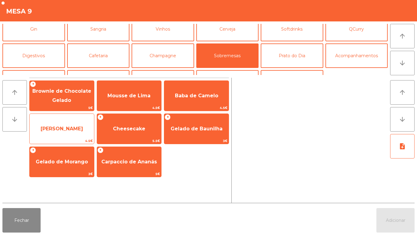
click at [71, 129] on span "[PERSON_NAME]" at bounding box center [62, 129] width 42 height 6
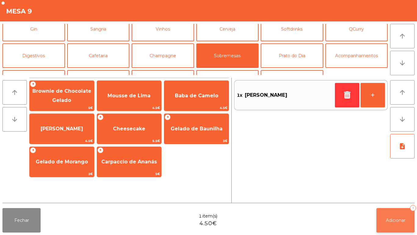
click at [396, 219] on span "Adicionar" at bounding box center [396, 219] width 20 height 5
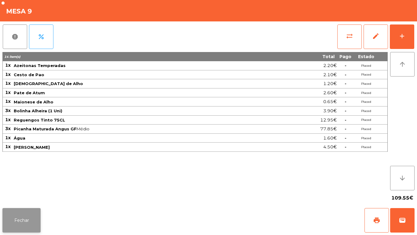
click at [23, 219] on button "Fechar" at bounding box center [21, 220] width 38 height 24
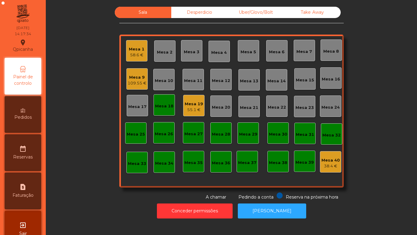
click at [135, 52] on div "58.6 €" at bounding box center [137, 55] width 16 height 6
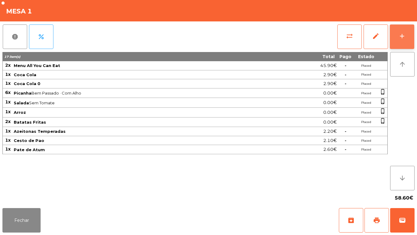
click at [399, 37] on div "add" at bounding box center [402, 35] width 7 height 7
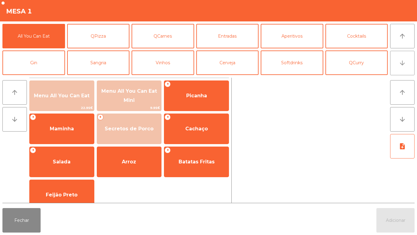
click at [397, 72] on button "arrow_downward" at bounding box center [402, 63] width 24 height 24
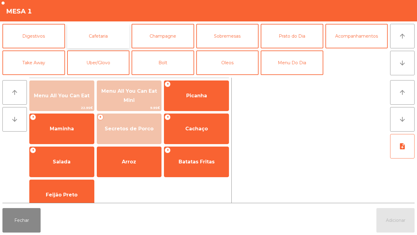
click at [108, 36] on button "Cafetaria" at bounding box center [98, 36] width 63 height 24
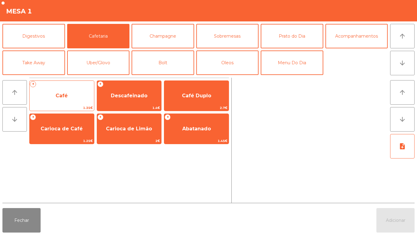
click at [67, 93] on span "Café" at bounding box center [62, 96] width 12 height 6
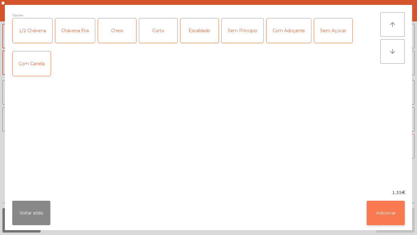
click at [386, 212] on button "Adicionar" at bounding box center [386, 212] width 38 height 24
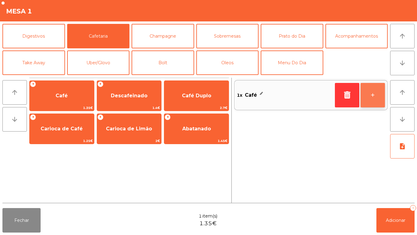
click at [370, 96] on button "+" at bounding box center [373, 95] width 24 height 24
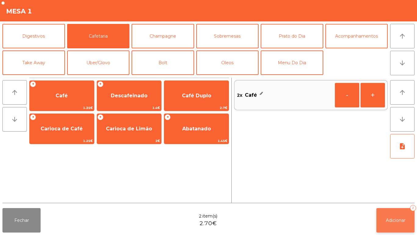
click at [396, 220] on span "Adicionar" at bounding box center [396, 219] width 20 height 5
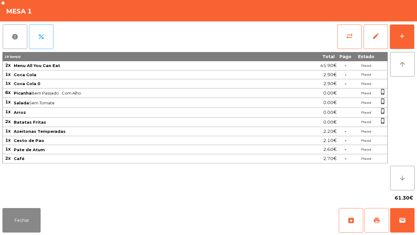
click at [377, 216] on span "print" at bounding box center [376, 219] width 7 height 7
click at [27, 222] on button "Fechar" at bounding box center [21, 220] width 38 height 24
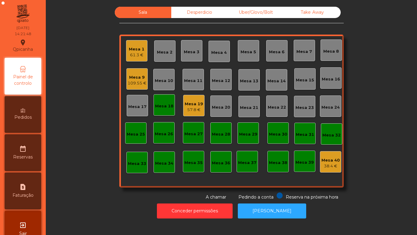
click at [164, 105] on div "Mesa 18" at bounding box center [164, 106] width 18 height 6
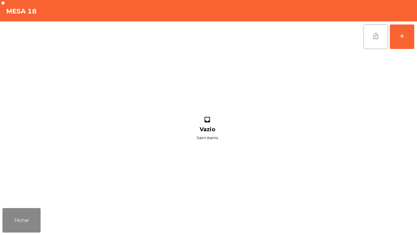
click at [375, 40] on button "lock_open" at bounding box center [376, 36] width 24 height 24
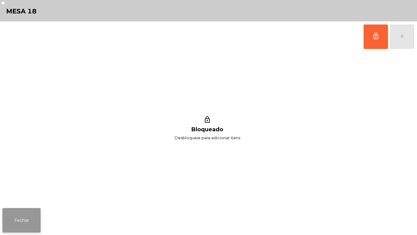
click at [30, 229] on button "Fechar" at bounding box center [21, 220] width 38 height 24
